Goal: Transaction & Acquisition: Purchase product/service

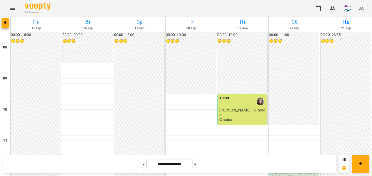
scroll to position [100, 0]
click at [295, 169] on span "[PERSON_NAME] ([PERSON_NAME] 8кл)" at bounding box center [293, 173] width 45 height 9
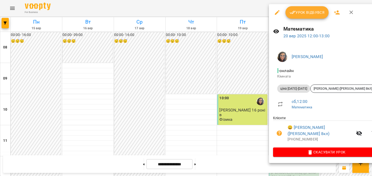
click at [303, 11] on span "Урок відбувся" at bounding box center [307, 12] width 35 height 6
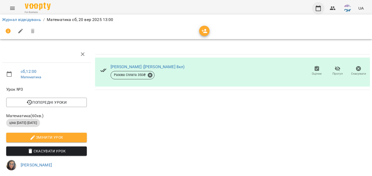
click at [318, 11] on icon "button" at bounding box center [318, 8] width 6 height 6
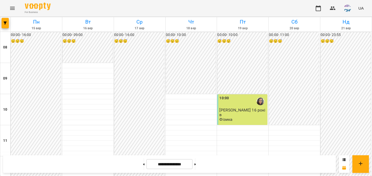
scroll to position [262, 0]
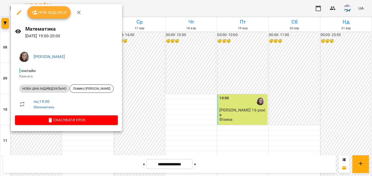
click at [131, 113] on div at bounding box center [186, 88] width 372 height 176
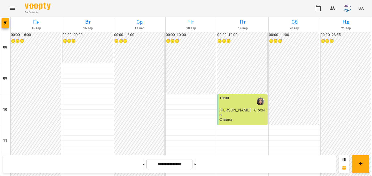
scroll to position [104, 0]
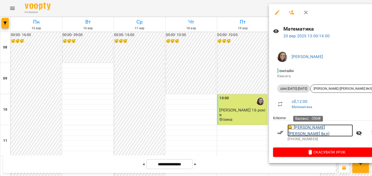
click at [304, 126] on link "😀 [PERSON_NAME] ([PERSON_NAME] 8кл)" at bounding box center [320, 130] width 65 height 12
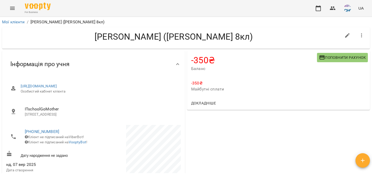
click at [336, 60] on span "Поповнити рахунок" at bounding box center [342, 57] width 47 height 6
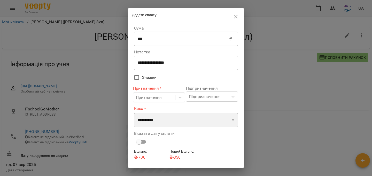
click at [169, 119] on select "**********" at bounding box center [186, 119] width 104 height 14
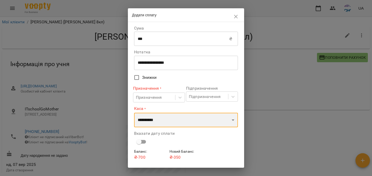
select select "****"
click at [134, 112] on select "**********" at bounding box center [186, 119] width 104 height 14
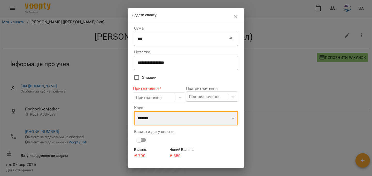
scroll to position [13, 0]
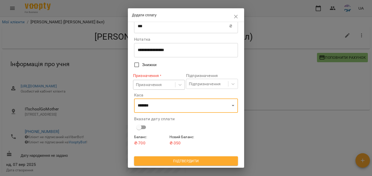
click at [161, 88] on div "Призначення" at bounding box center [154, 85] width 42 height 10
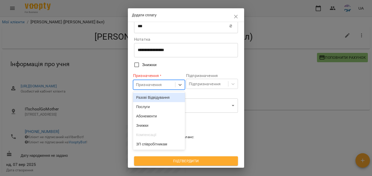
click at [160, 96] on div "Разові Відвідування" at bounding box center [159, 97] width 52 height 9
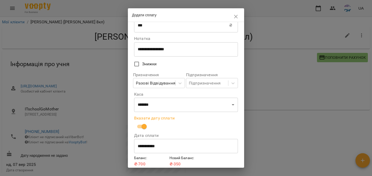
scroll to position [35, 0]
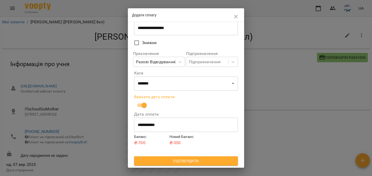
click at [154, 160] on span "Підтвердити" at bounding box center [186, 160] width 96 height 6
